Goal: Information Seeking & Learning: Learn about a topic

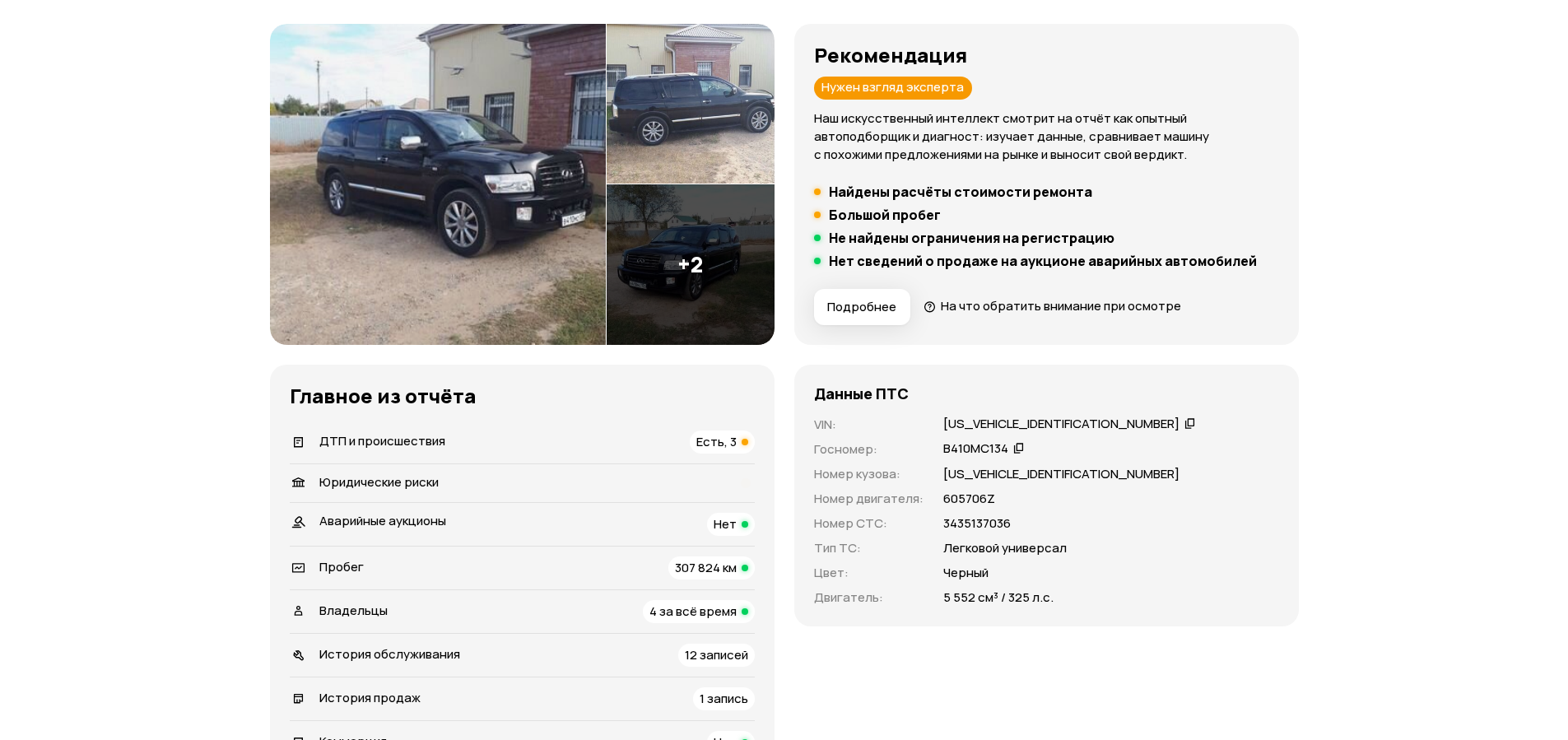
click at [529, 442] on div "ДТП и происшествия Есть, 3" at bounding box center [522, 442] width 465 height 23
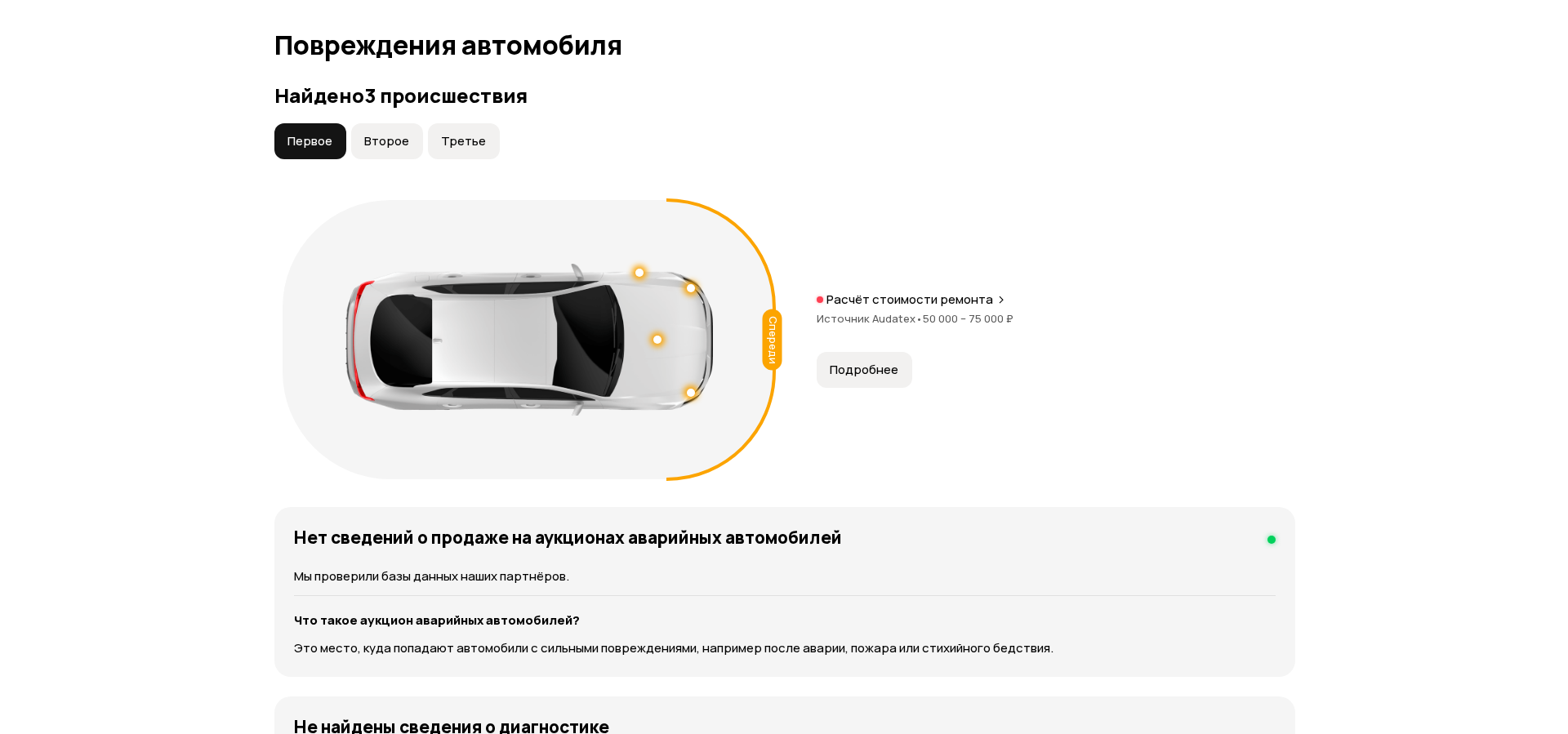
scroll to position [1704, 0]
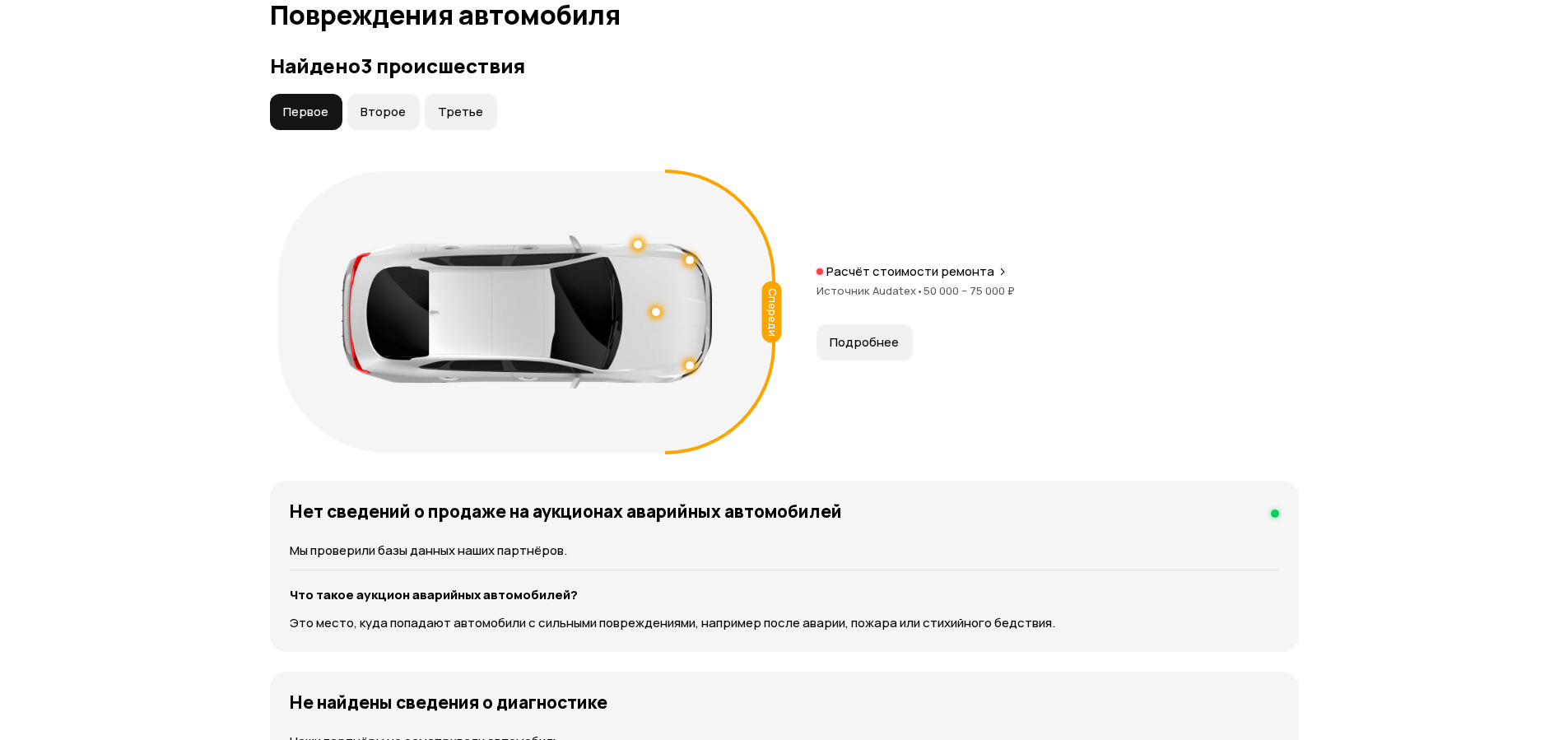
click at [374, 117] on span "Второе" at bounding box center [383, 112] width 45 height 17
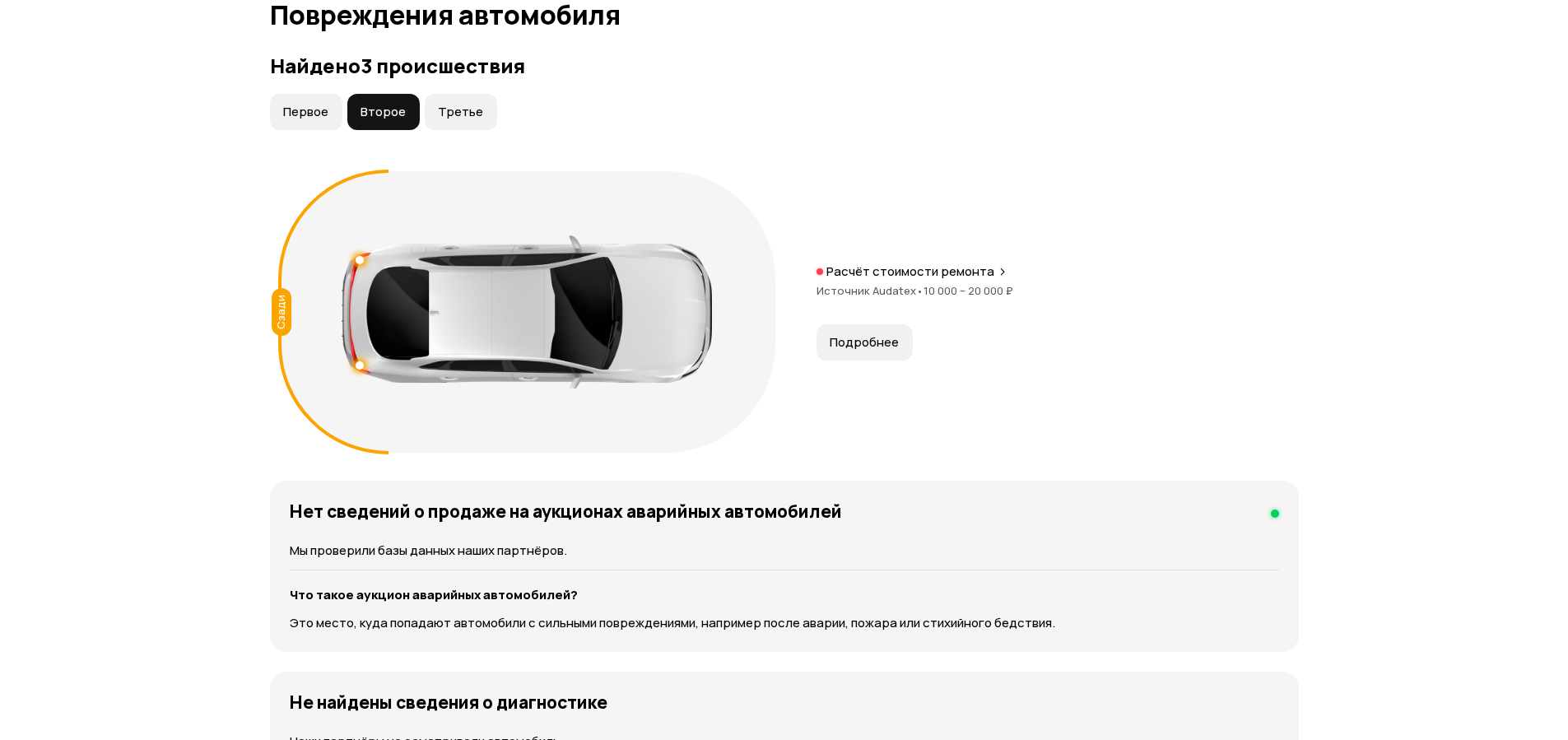
click at [451, 115] on span "Третье" at bounding box center [460, 112] width 45 height 17
click at [874, 348] on span "Подробнее" at bounding box center [864, 342] width 69 height 17
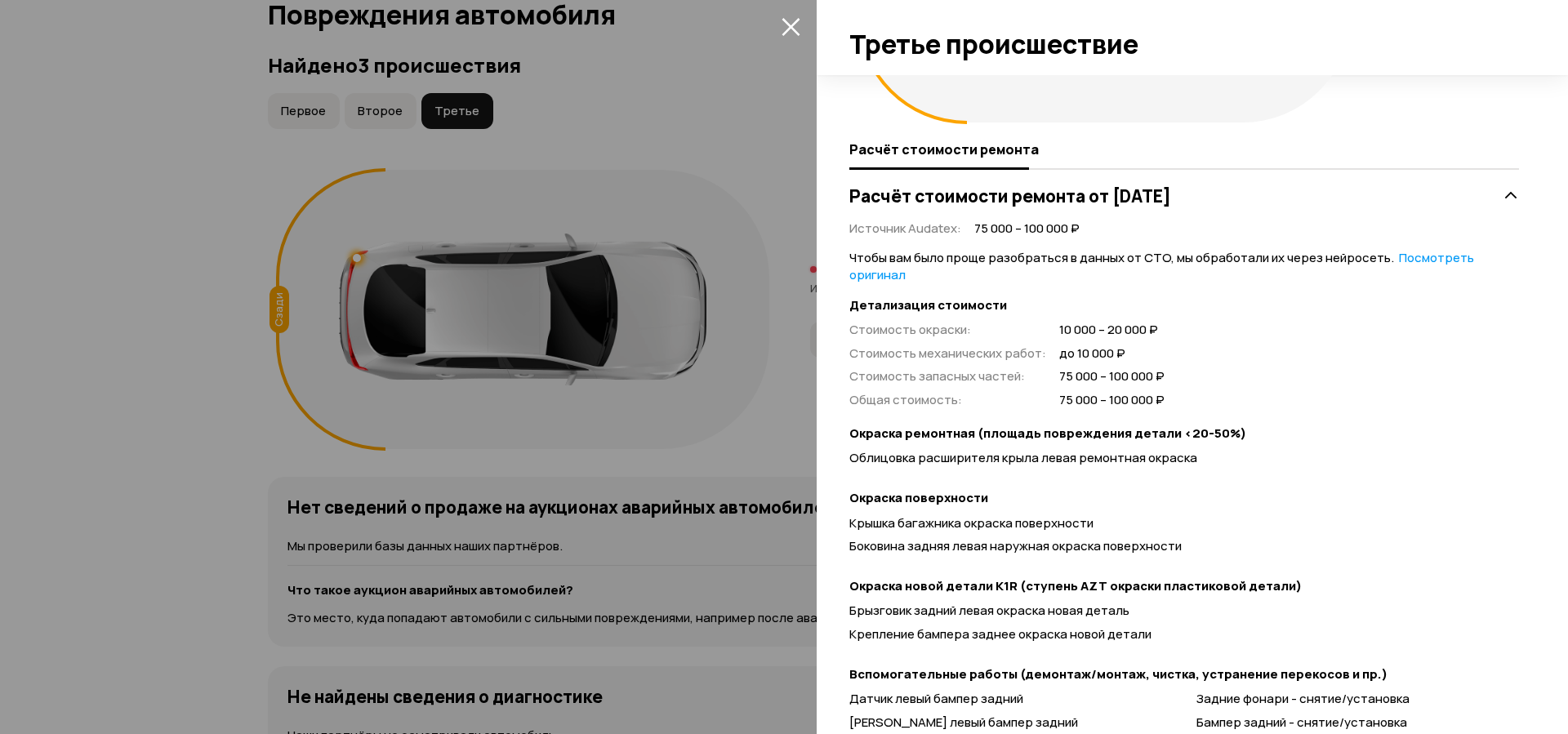
scroll to position [90, 0]
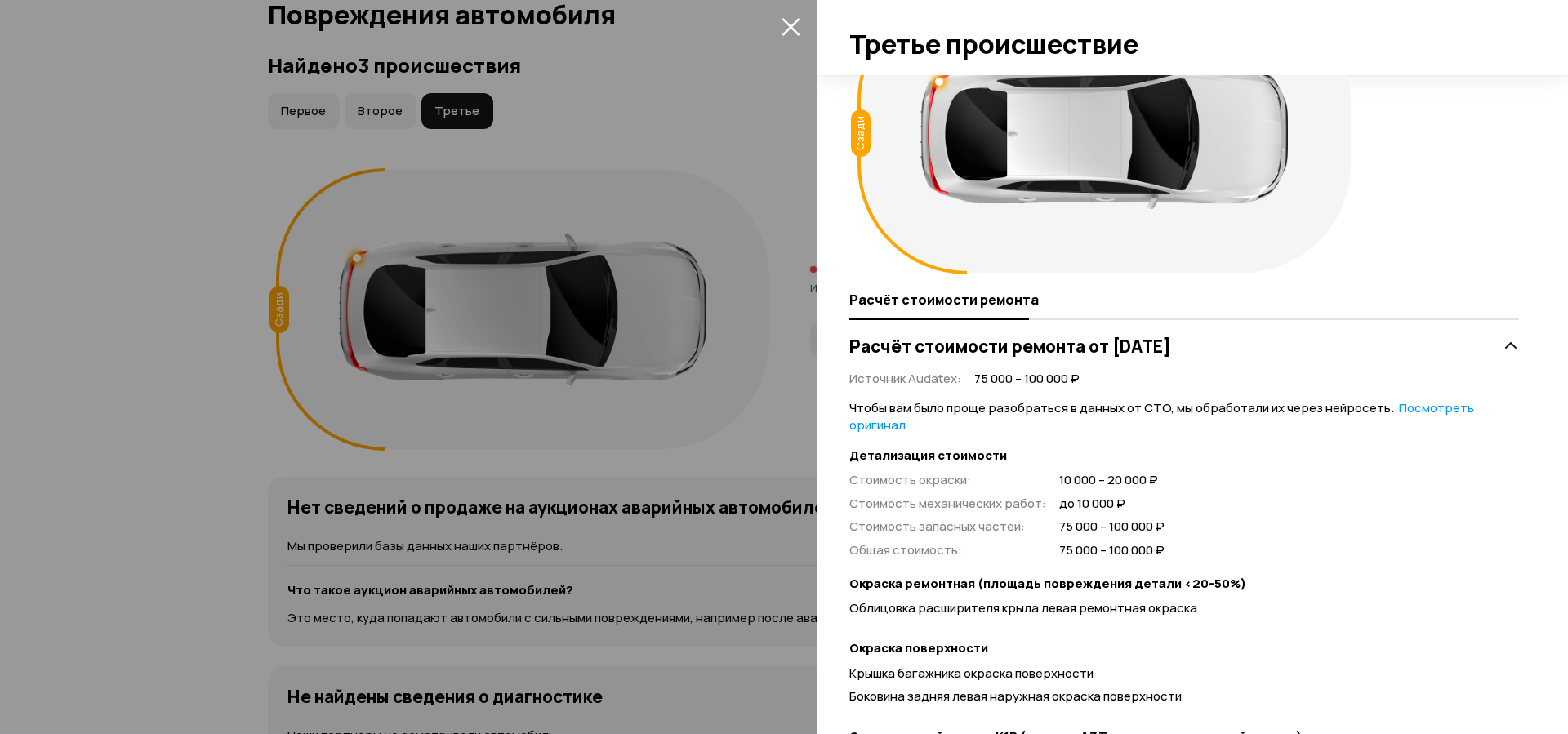
click at [385, 101] on div at bounding box center [784, 367] width 1568 height 734
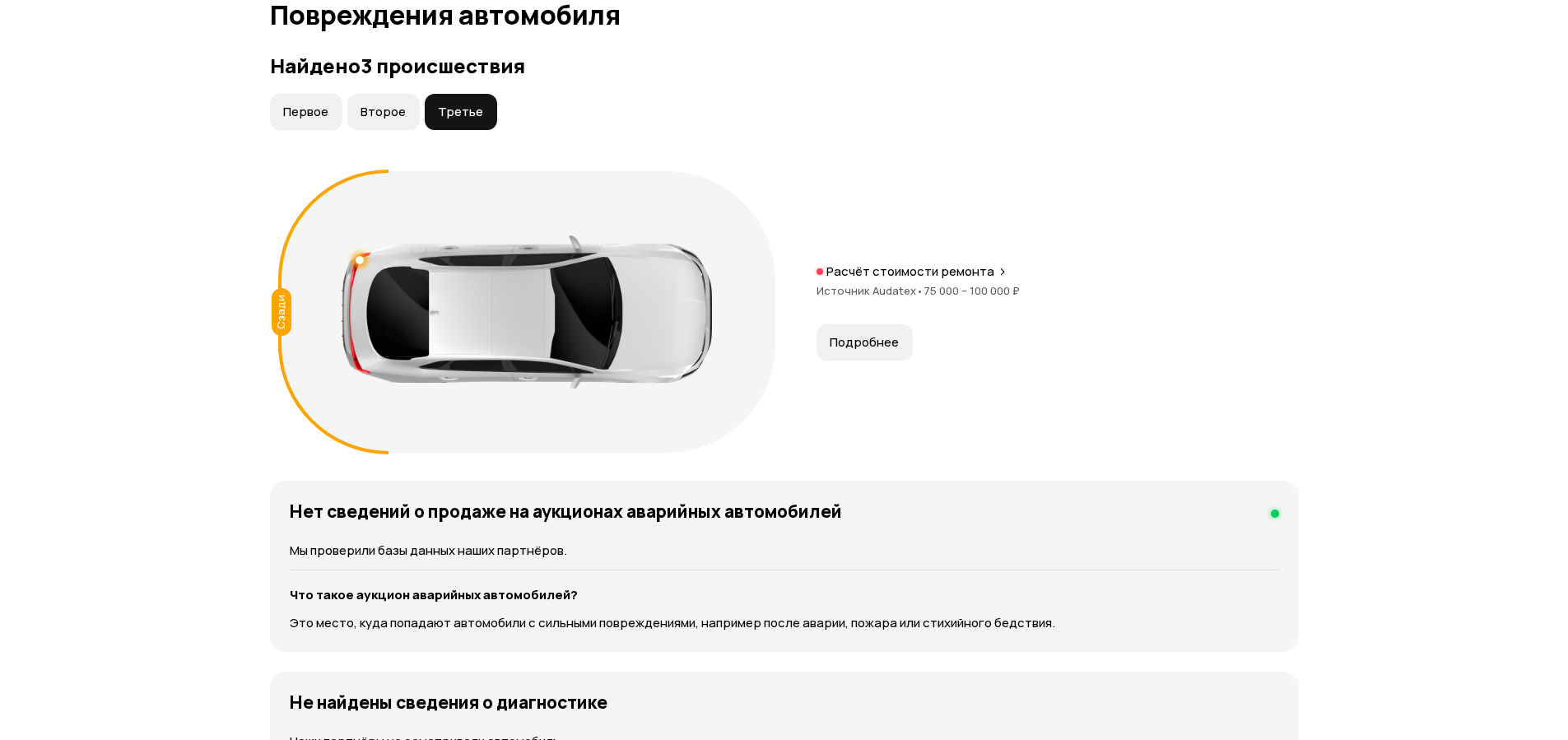
click at [387, 124] on button "Второе" at bounding box center [384, 111] width 72 height 36
click at [899, 336] on button "Подробнее" at bounding box center [864, 342] width 96 height 36
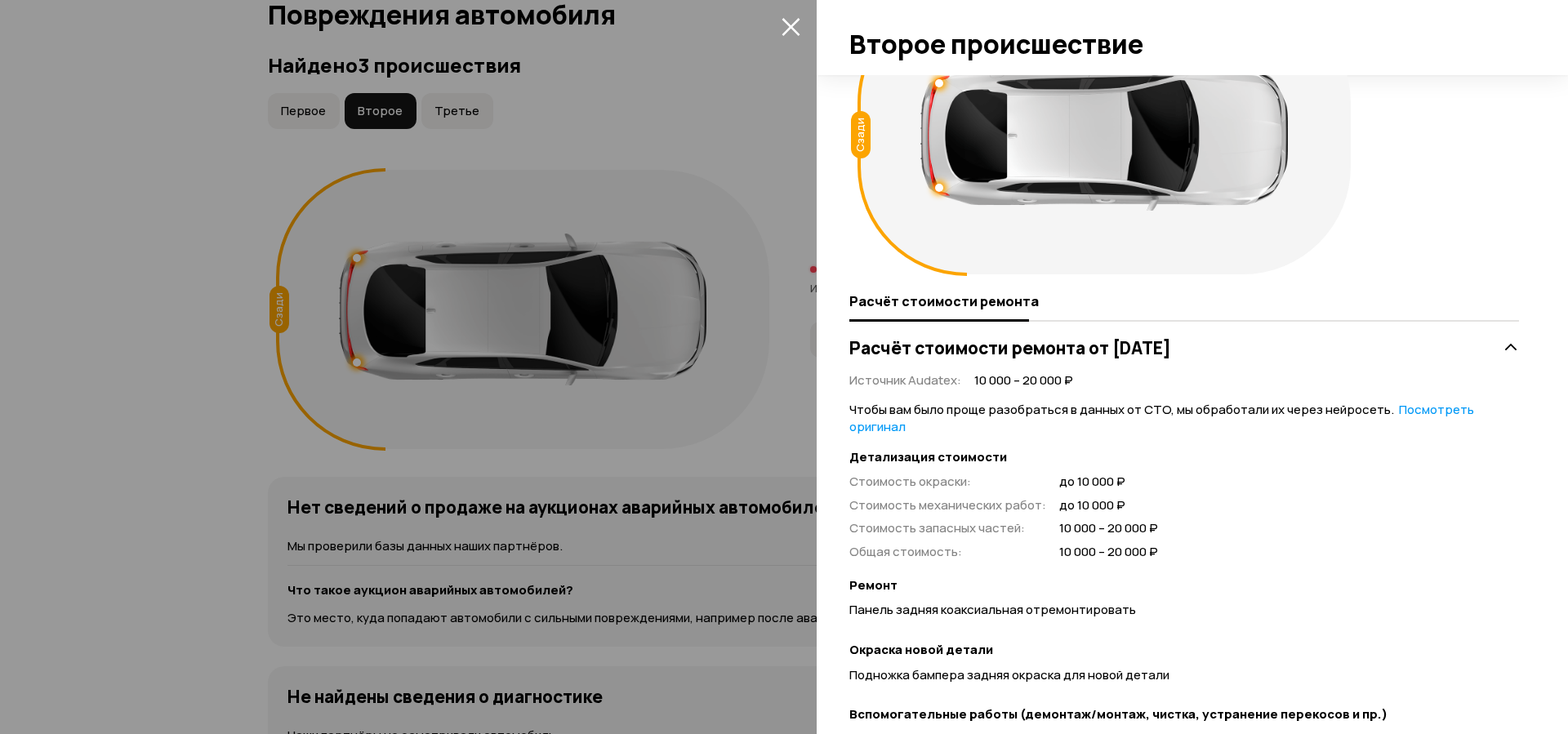
scroll to position [0, 0]
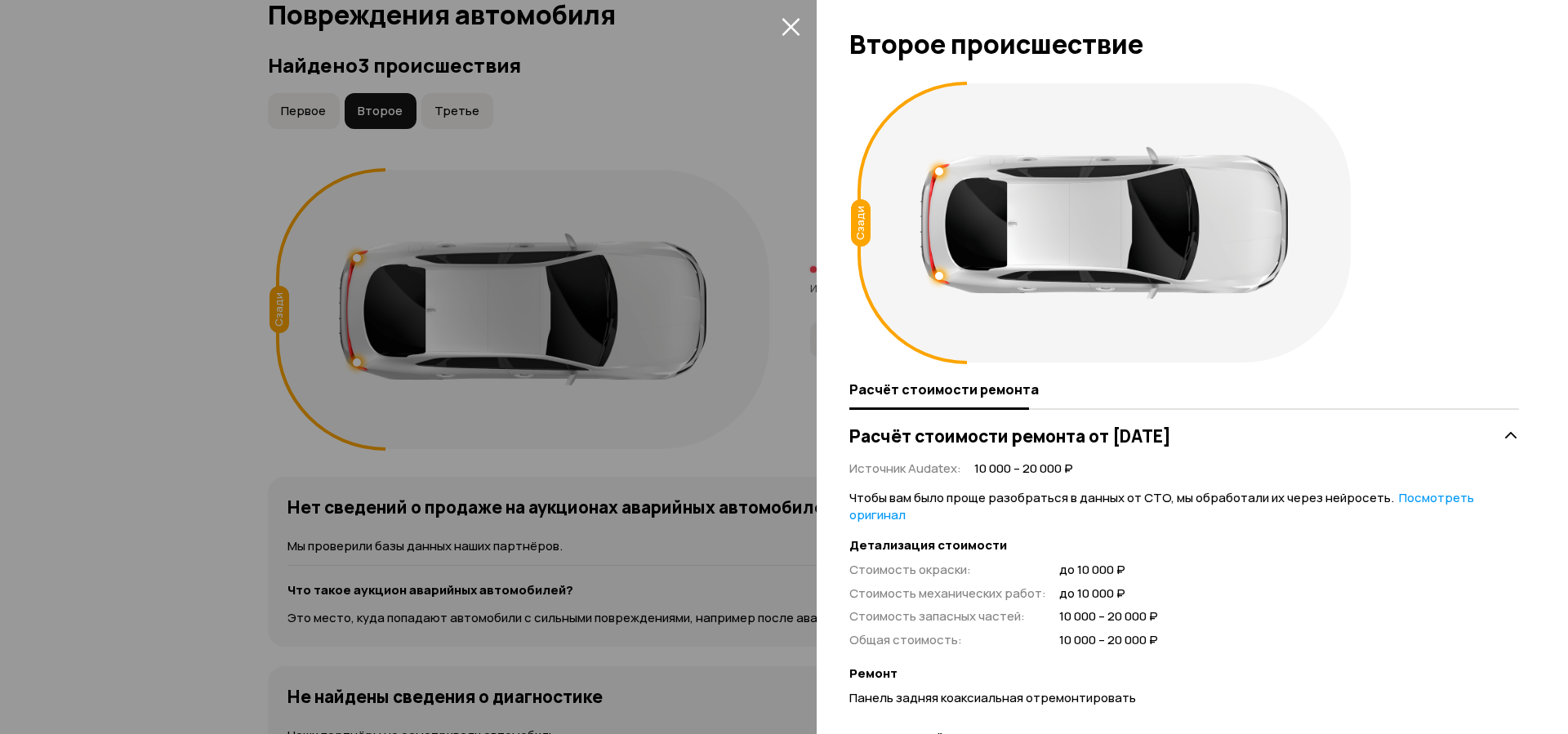
click at [298, 108] on div at bounding box center [784, 367] width 1568 height 734
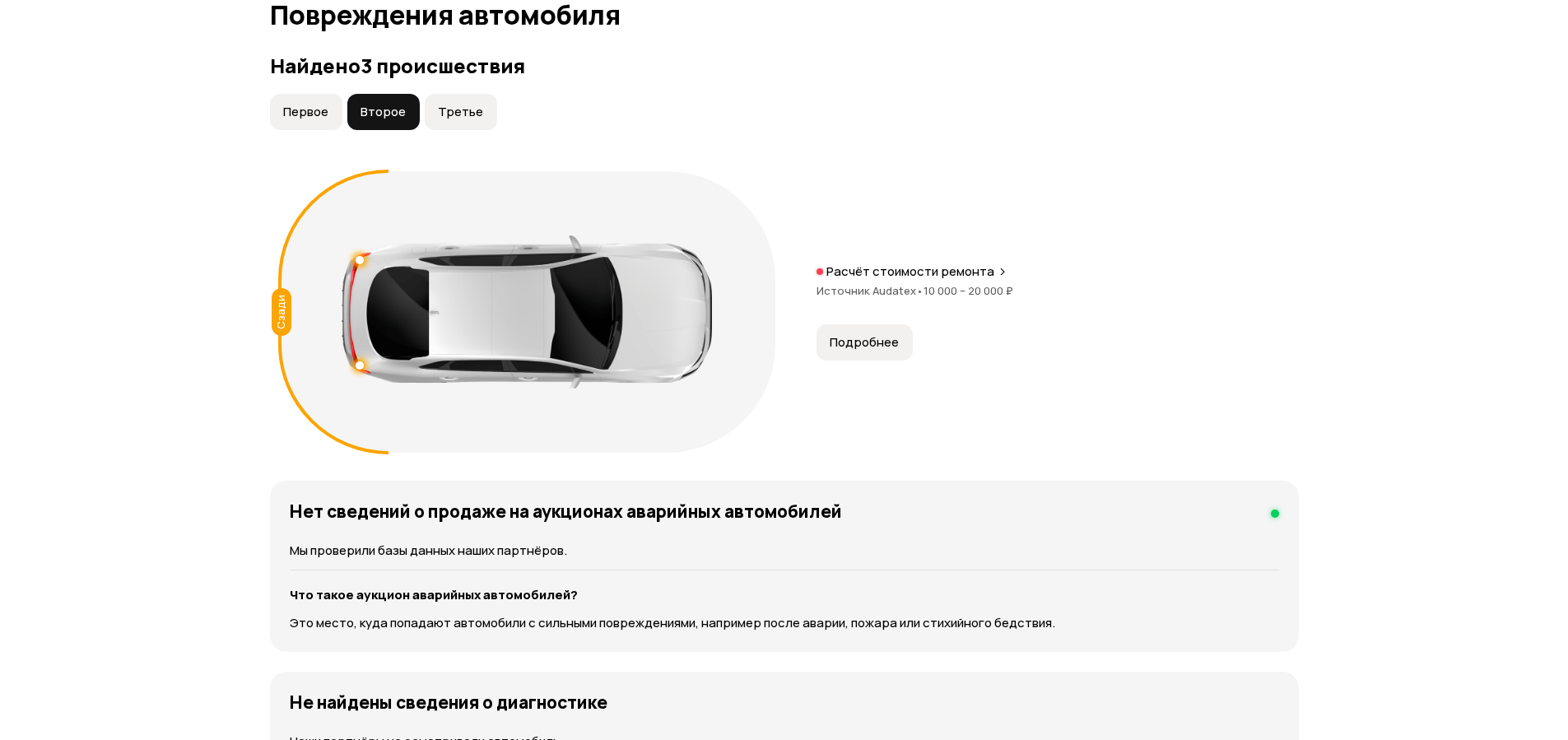
click at [301, 108] on span "Первое" at bounding box center [305, 112] width 45 height 17
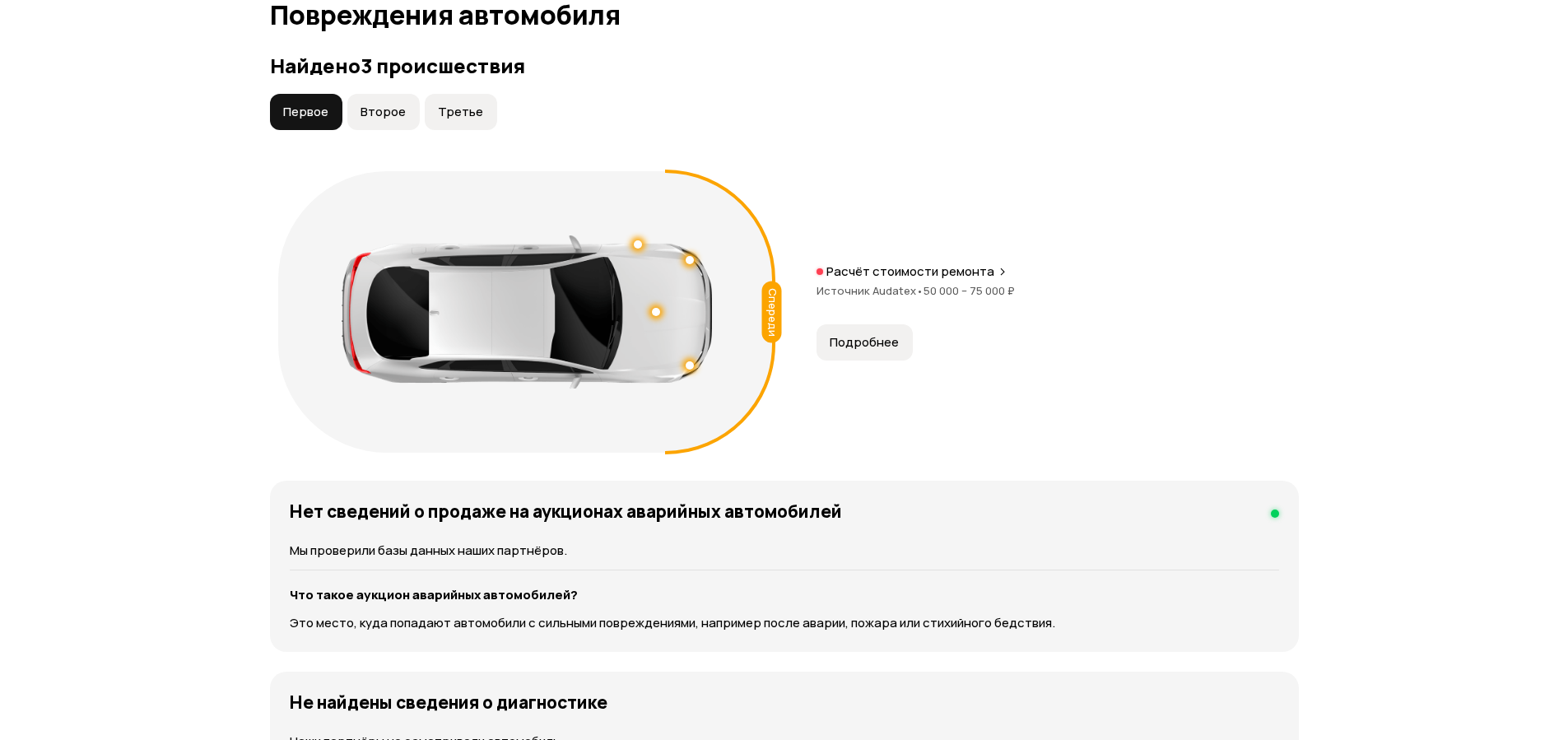
click at [887, 352] on button "Подробнее" at bounding box center [864, 342] width 96 height 36
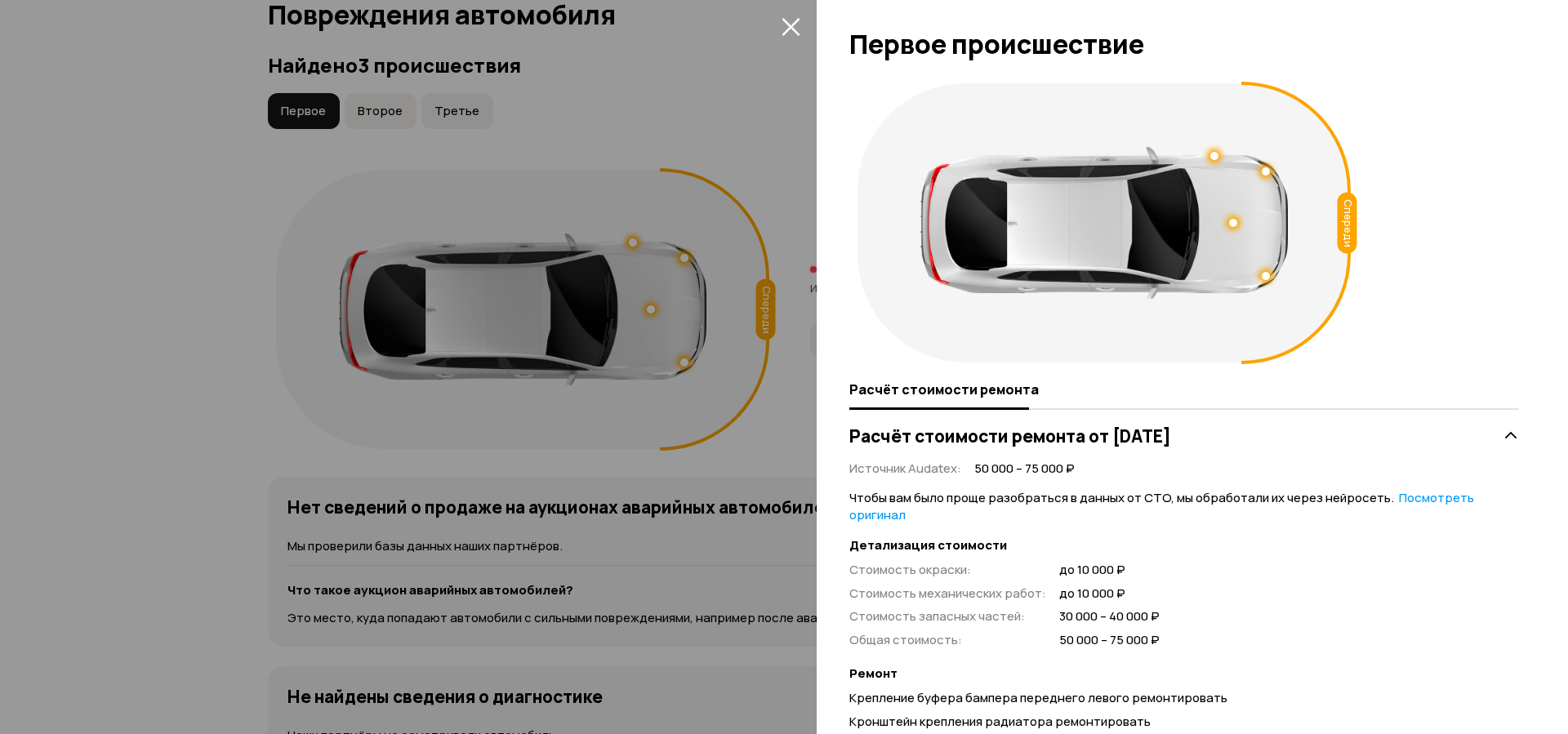
click at [786, 24] on icon "закрыть" at bounding box center [790, 26] width 18 height 18
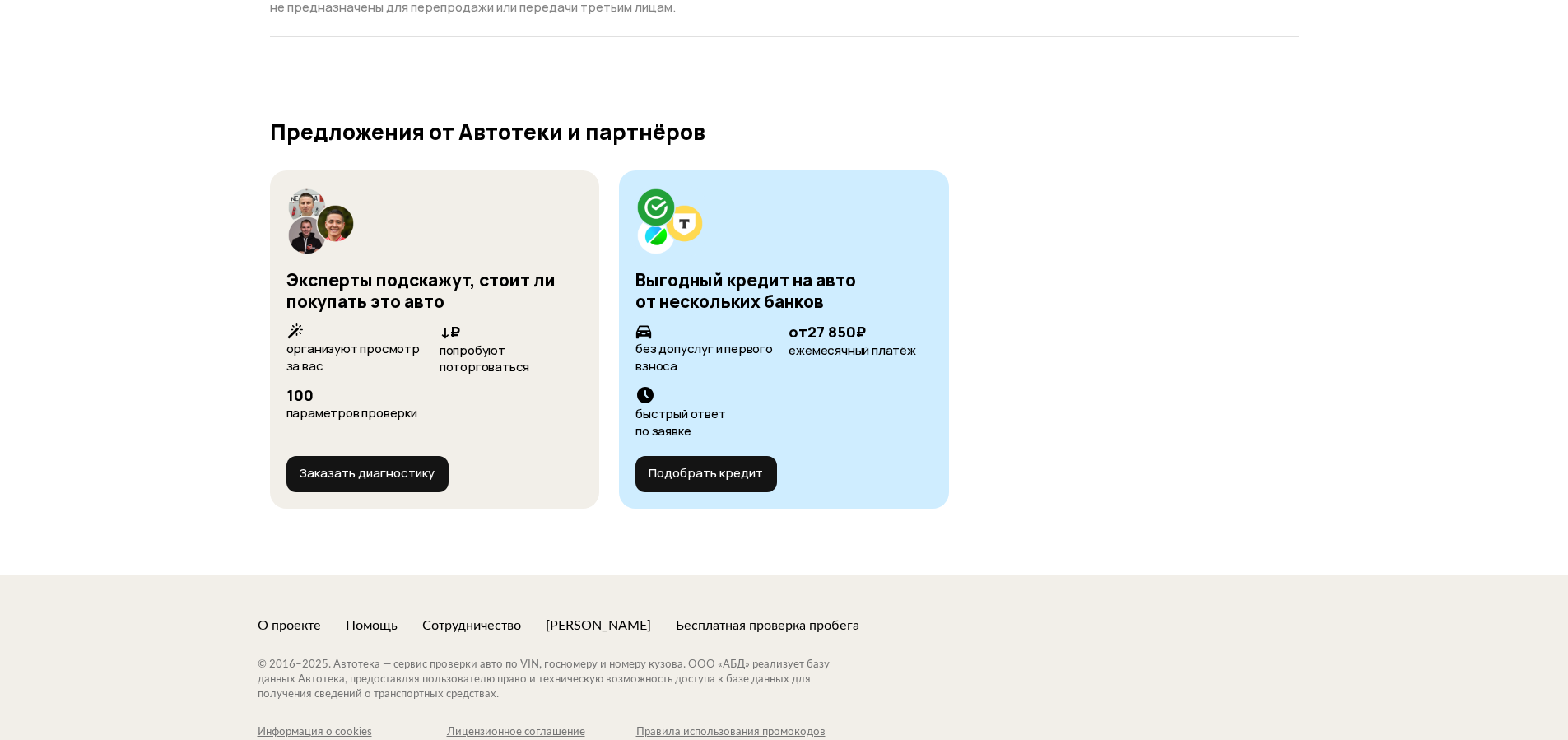
scroll to position [6066, 0]
